Goal: Check status

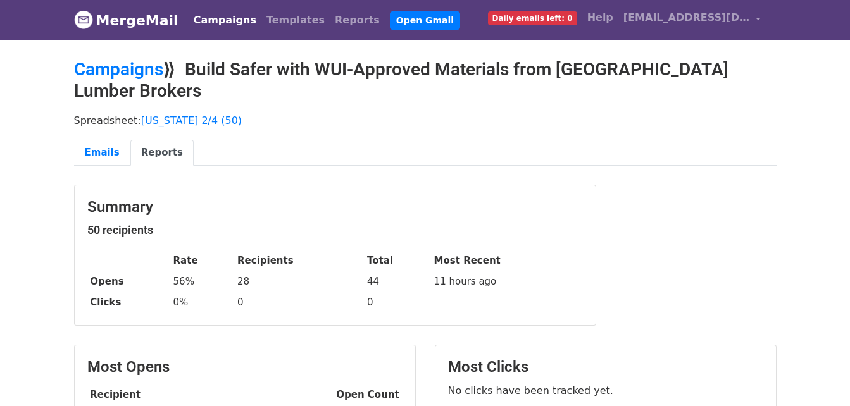
click at [207, 20] on link "Campaigns" at bounding box center [225, 20] width 73 height 25
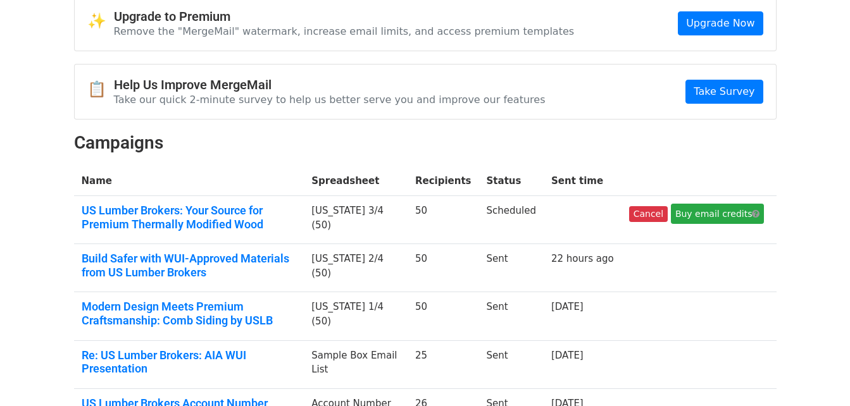
scroll to position [127, 0]
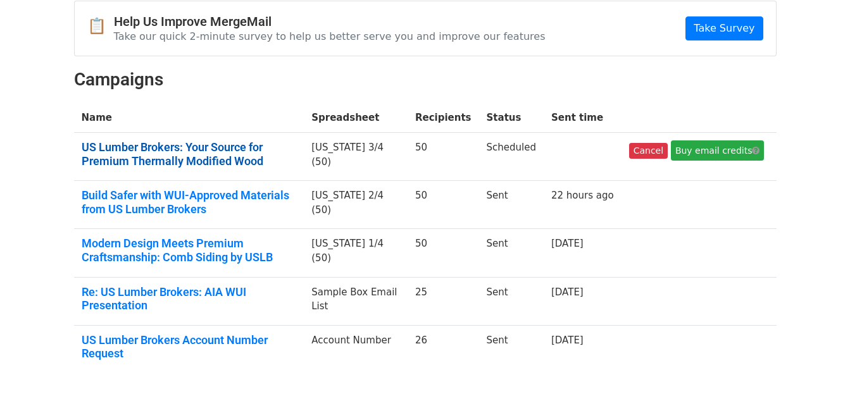
click at [167, 154] on link "US Lumber Brokers: Your Source for Premium Thermally Modified Wood" at bounding box center [189, 153] width 215 height 27
